Goal: Find contact information: Find contact information

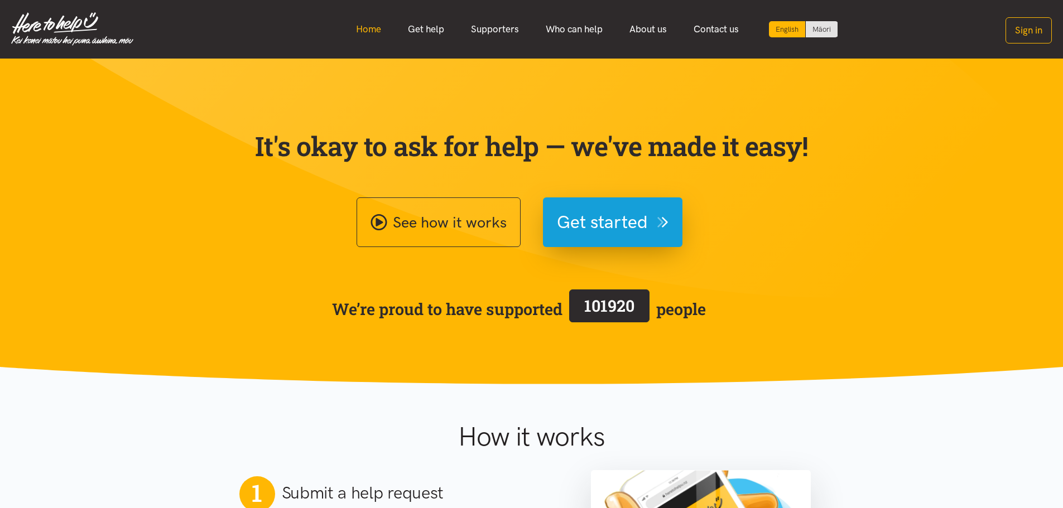
click at [369, 25] on link "Home" at bounding box center [369, 29] width 52 height 24
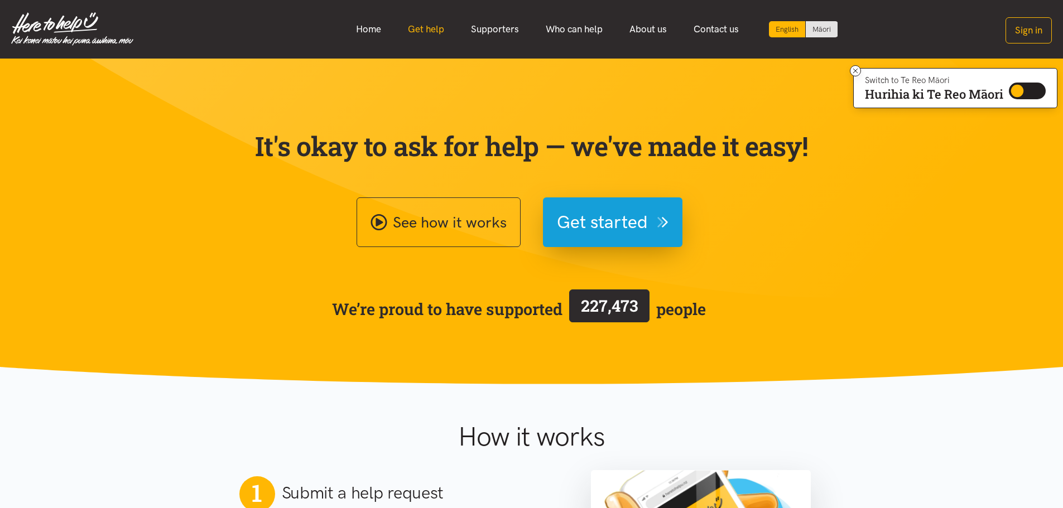
click at [432, 28] on link "Get help" at bounding box center [426, 29] width 63 height 24
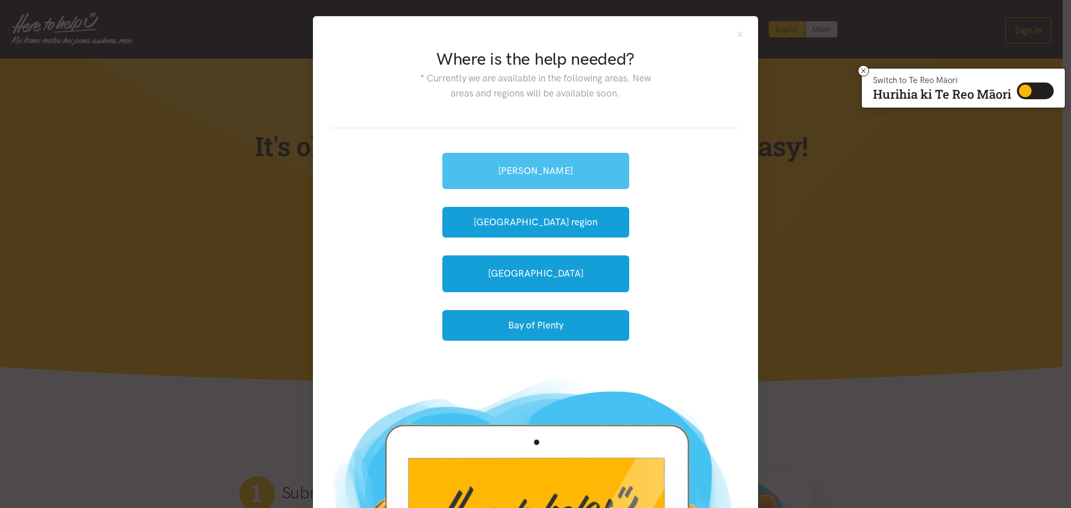
click at [523, 168] on link "[PERSON_NAME]" at bounding box center [536, 171] width 187 height 36
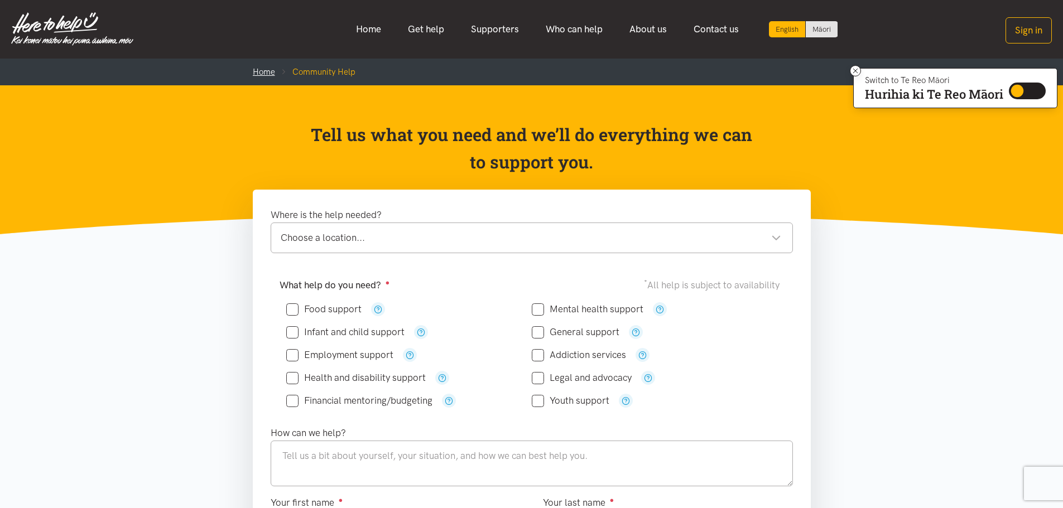
click at [258, 72] on link "Home" at bounding box center [264, 72] width 22 height 10
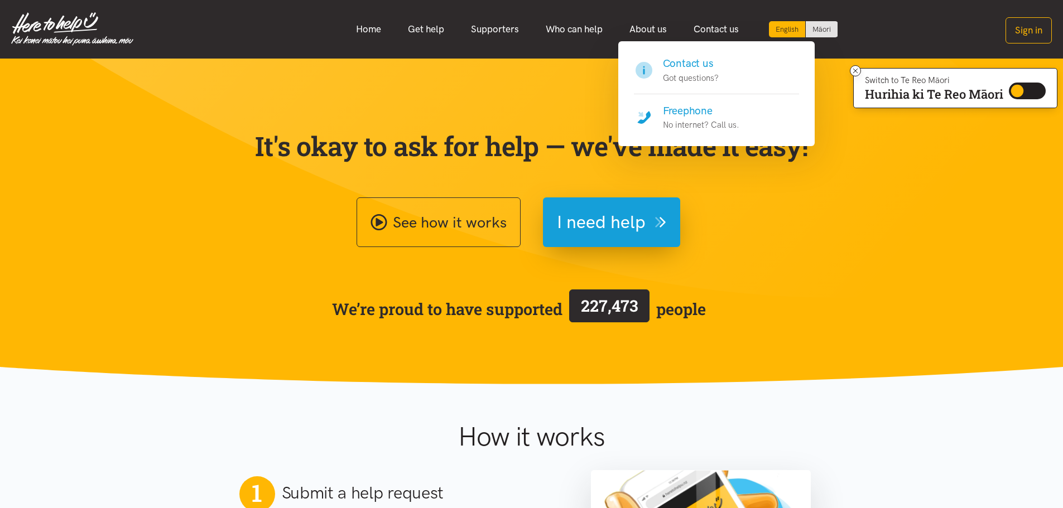
click at [701, 108] on h4 "Freephone" at bounding box center [701, 111] width 76 height 16
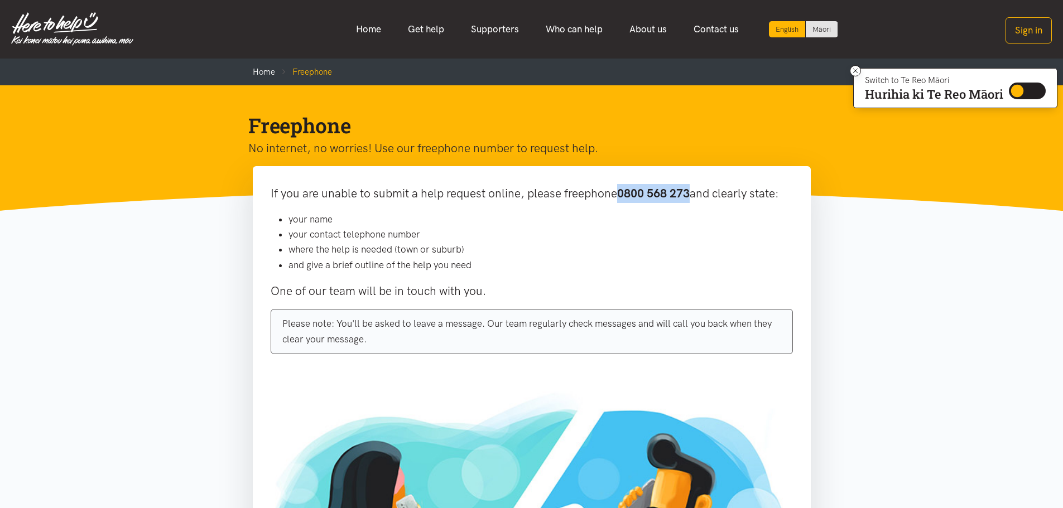
drag, startPoint x: 693, startPoint y: 193, endPoint x: 622, endPoint y: 191, distance: 70.3
click at [622, 191] on b "0800 568 273" at bounding box center [653, 193] width 73 height 14
copy b "0800 568 273"
click at [364, 28] on link "Home" at bounding box center [369, 29] width 52 height 24
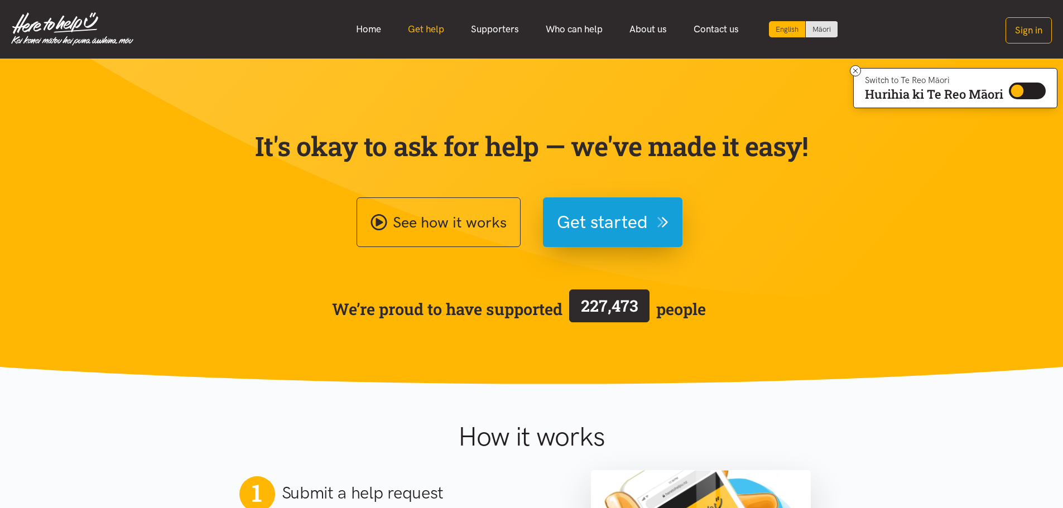
click at [408, 29] on link "Get help" at bounding box center [426, 29] width 63 height 24
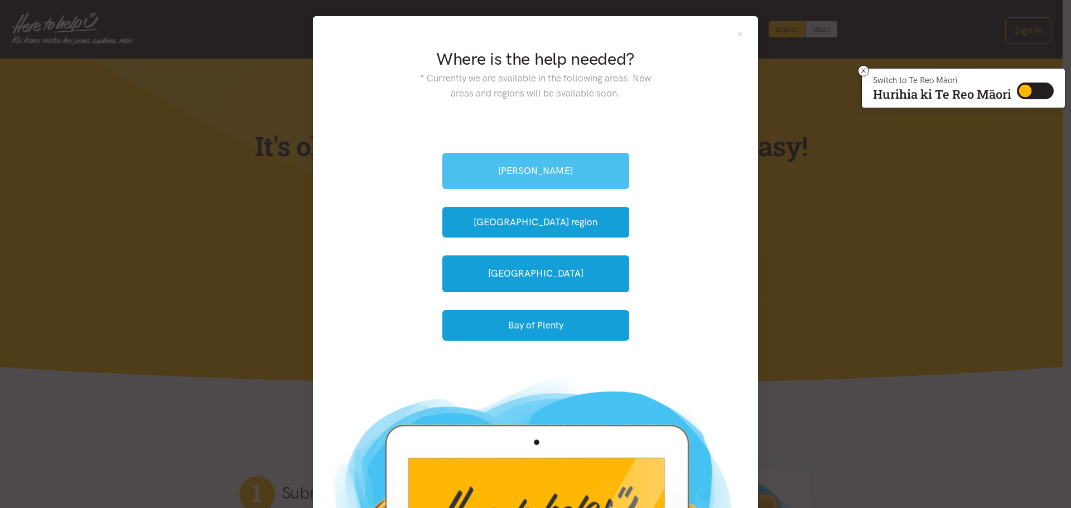
click at [516, 170] on link "[PERSON_NAME]" at bounding box center [536, 171] width 187 height 36
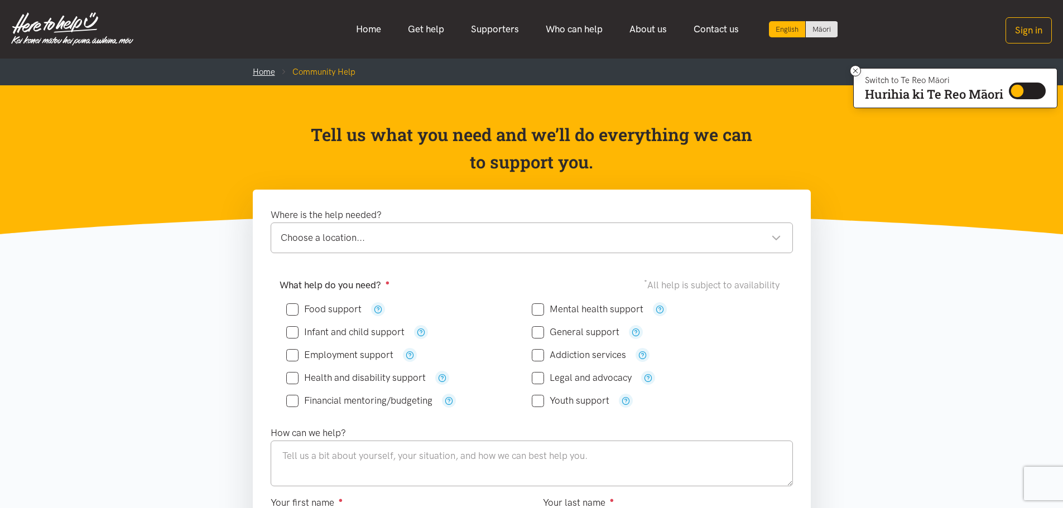
click at [266, 73] on link "Home" at bounding box center [264, 72] width 22 height 10
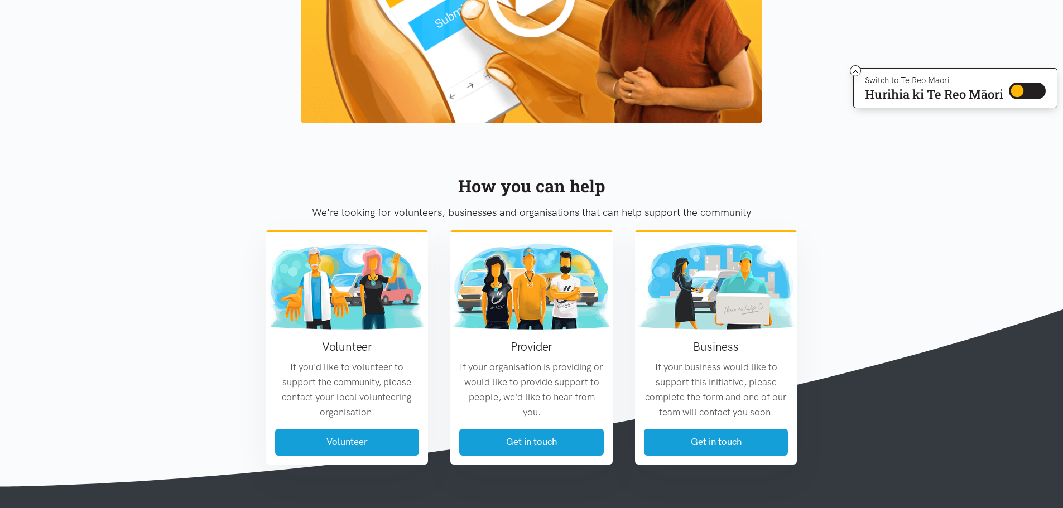
scroll to position [1116, 0]
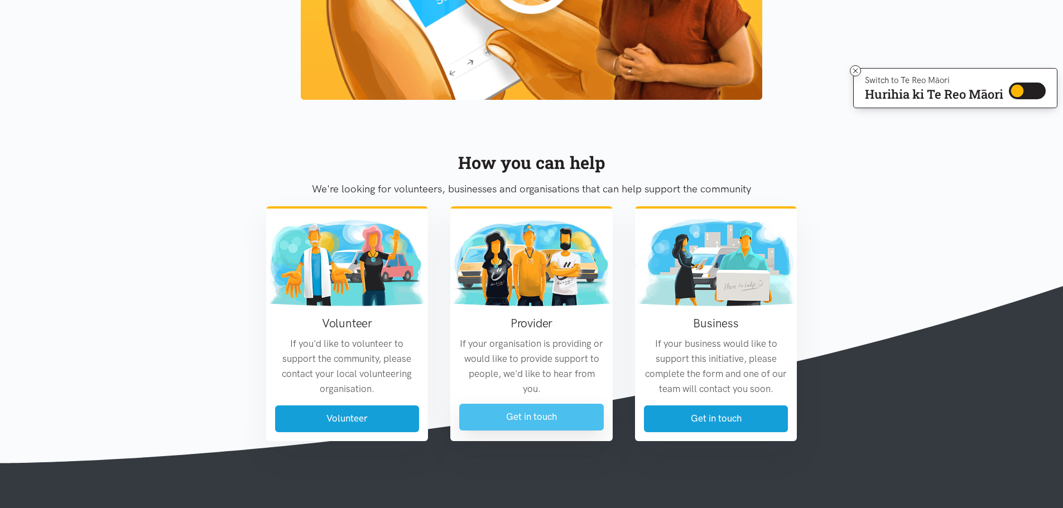
click at [580, 424] on link "Get in touch" at bounding box center [531, 417] width 145 height 26
